Goal: Information Seeking & Learning: Check status

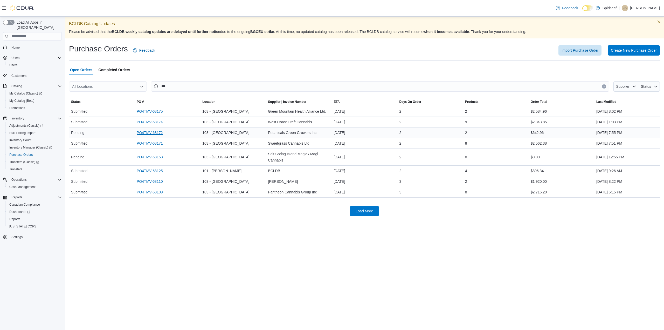
click at [149, 133] on link "PO4TMV-68172" at bounding box center [150, 132] width 26 height 6
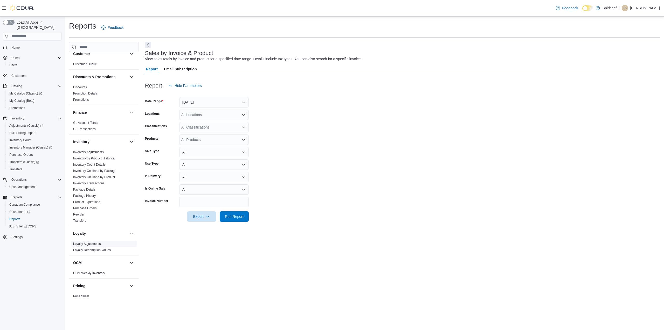
scroll to position [130, 0]
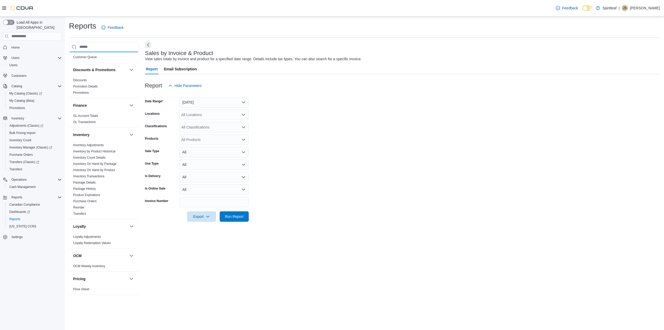
click at [97, 44] on input "search" at bounding box center [104, 47] width 70 height 10
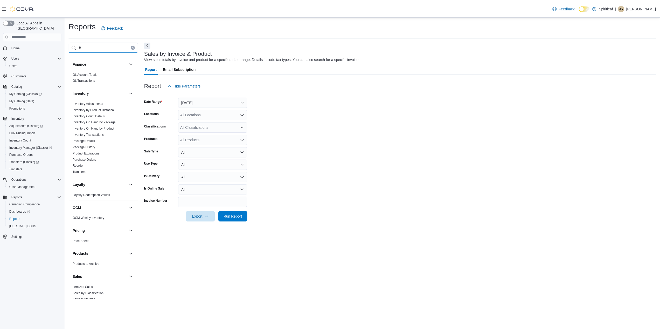
scroll to position [0, 0]
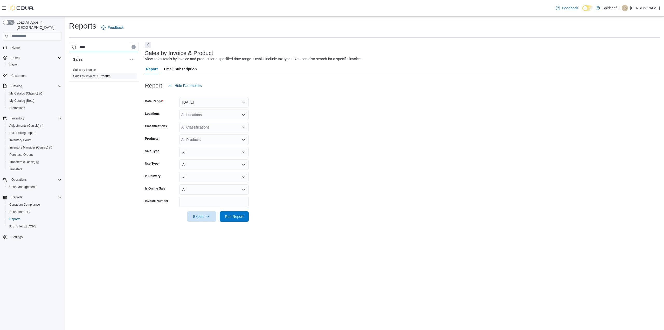
type input "****"
click at [114, 76] on span "Sales by Invoice & Product" at bounding box center [104, 76] width 66 height 6
click at [108, 74] on span "Sales by Invoice & Product" at bounding box center [91, 76] width 37 height 4
click at [196, 99] on button "Yesterday" at bounding box center [214, 102] width 70 height 10
click at [209, 161] on span "Last 14 Days" at bounding box center [217, 164] width 59 height 6
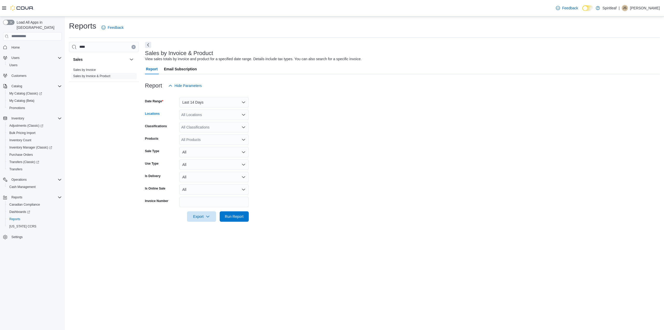
click at [211, 118] on div "All Locations" at bounding box center [214, 114] width 70 height 10
type input "***"
click at [213, 123] on span "103 - Maple Ridge" at bounding box center [221, 123] width 47 height 5
click at [339, 135] on form "Date Range Last 14 Days Locations 103 - Maple Ridge Combo box. Selected. 103 - …" at bounding box center [402, 156] width 515 height 131
click at [190, 140] on div "All Products" at bounding box center [214, 139] width 70 height 10
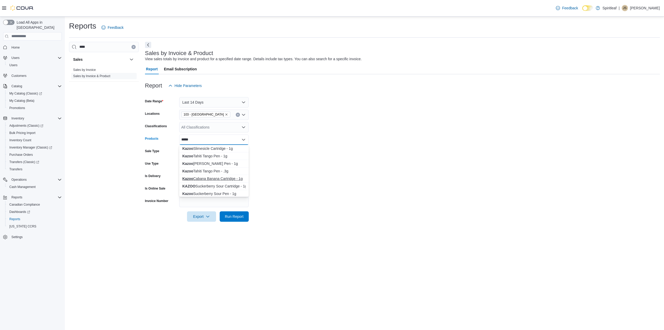
type input "*****"
click at [208, 175] on button "Kazoo Cabana Banana Cartridge - 1g" at bounding box center [214, 179] width 70 height 8
click at [300, 172] on form "Date Range Last 14 Days Locations 103 - Maple Ridge Classifications All Classif…" at bounding box center [402, 156] width 515 height 131
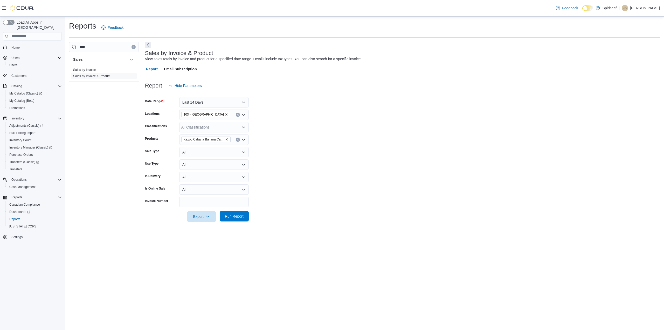
click at [241, 217] on span "Run Report" at bounding box center [234, 216] width 19 height 5
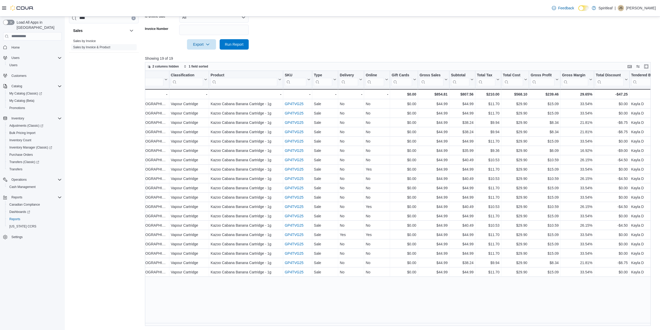
scroll to position [0, 188]
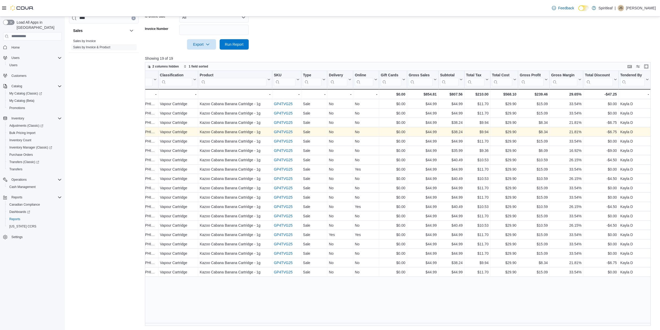
click at [281, 133] on link "GP4TVG25" at bounding box center [283, 132] width 19 height 4
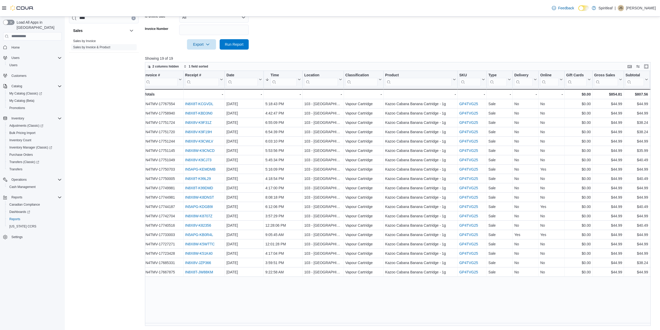
scroll to position [0, 0]
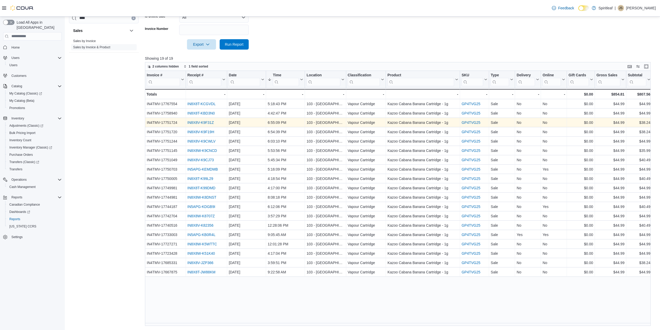
click at [209, 121] on link "IN8X8V-K9F31Z" at bounding box center [200, 122] width 26 height 4
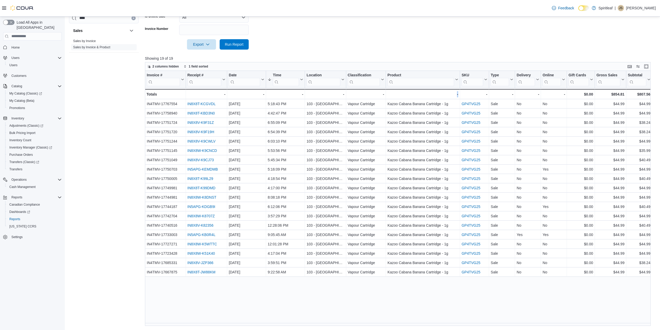
drag, startPoint x: 393, startPoint y: 323, endPoint x: 484, endPoint y: 322, distance: 91.1
click at [484, 322] on div "Invoice # Click to view column header actions Receipt # Click to view column he…" at bounding box center [400, 198] width 510 height 255
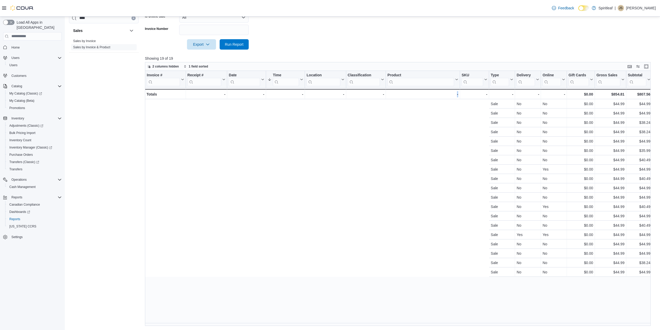
scroll to position [0, 394]
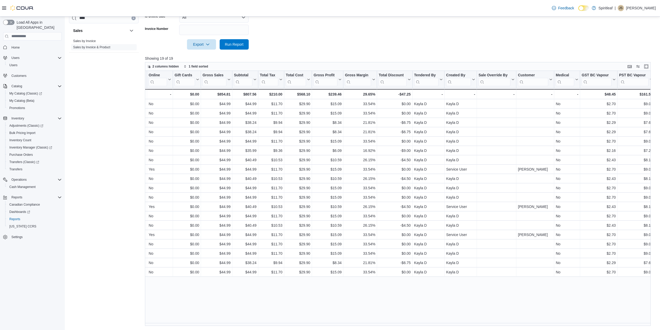
click at [454, 322] on div "Invoice # Click to view column header actions Receipt # Click to view column he…" at bounding box center [400, 198] width 510 height 255
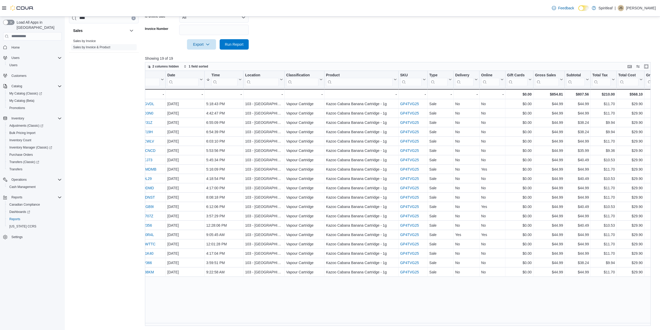
scroll to position [0, 36]
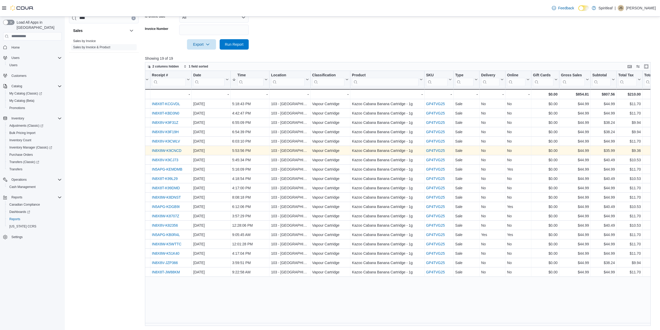
click at [176, 152] on link "IN8X8W-K9CNCD" at bounding box center [167, 150] width 30 height 4
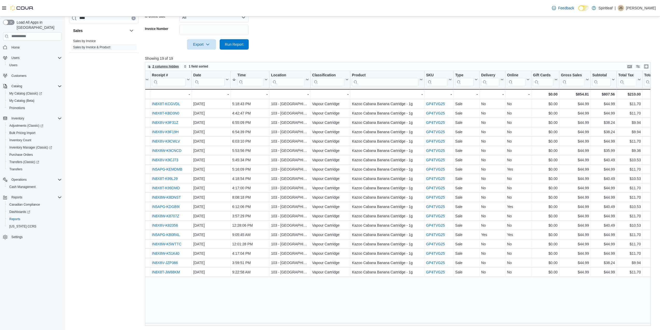
scroll to position [0, 0]
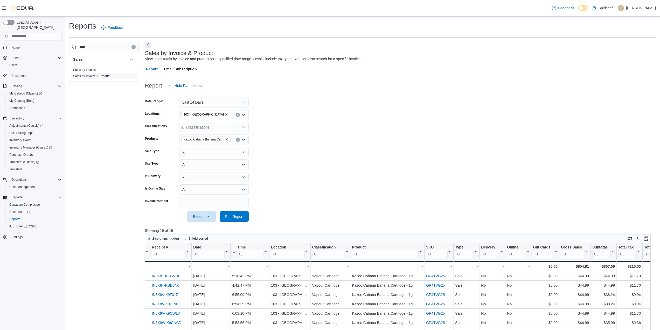
click at [240, 140] on div "Kazoo Cabana Banana Cartridge - 1g" at bounding box center [214, 139] width 70 height 10
click at [239, 139] on button "Clear input" at bounding box center [238, 139] width 4 height 4
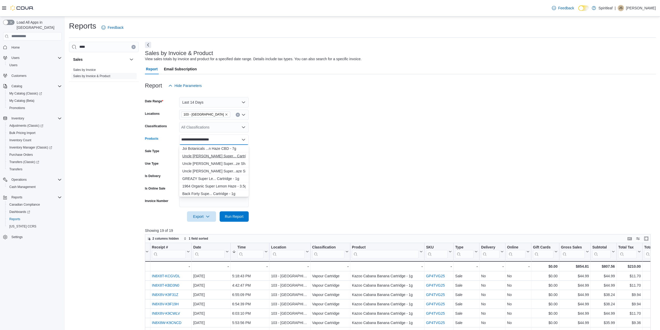
type input "**********"
click at [230, 155] on div "Uncle Bob Super... Cartridge - 1g" at bounding box center [213, 155] width 63 height 5
click at [238, 217] on span "Run Report" at bounding box center [234, 216] width 19 height 5
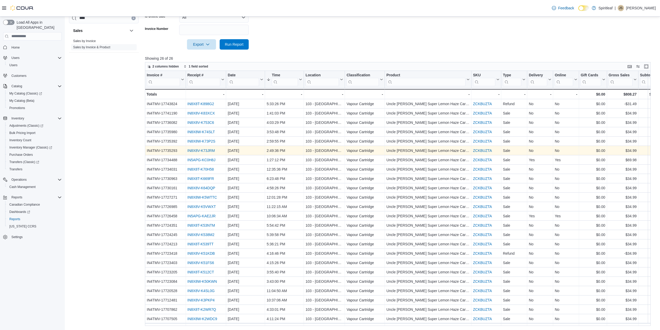
click at [209, 153] on div "IN8X8V-K73JRM" at bounding box center [205, 150] width 37 height 6
click at [211, 149] on link "IN8X8V-K73JRM" at bounding box center [200, 150] width 27 height 4
click at [215, 150] on link "IN8X8V-K73JRM" at bounding box center [200, 150] width 27 height 4
